Goal: Task Accomplishment & Management: Manage account settings

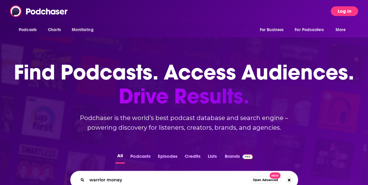
click at [352, 7] on button "Log In" at bounding box center [344, 11] width 27 height 10
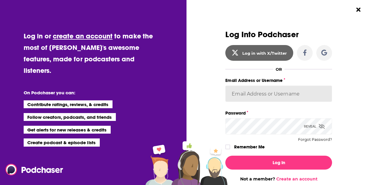
type input "[PERSON_NAME][EMAIL_ADDRESS][PERSON_NAME][PERSON_NAME][DOMAIN_NAME]"
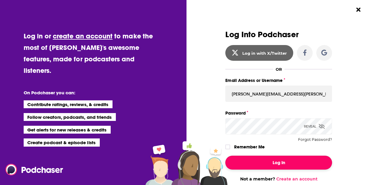
click at [284, 158] on button "Log In" at bounding box center [278, 163] width 107 height 14
click at [284, 158] on button "Dialog" at bounding box center [278, 163] width 107 height 14
click at [284, 164] on button "Dialog" at bounding box center [278, 163] width 107 height 14
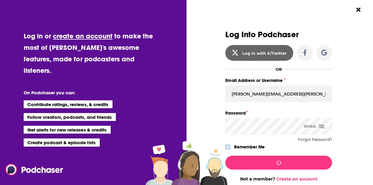
click at [226, 145] on label "Dialog" at bounding box center [227, 147] width 5 height 5
